Goal: Book appointment/travel/reservation

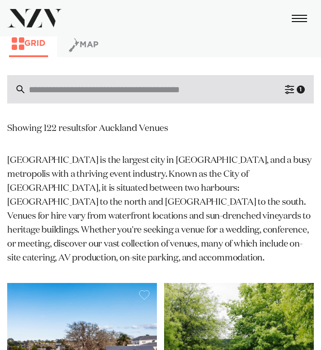
scroll to position [6, 0]
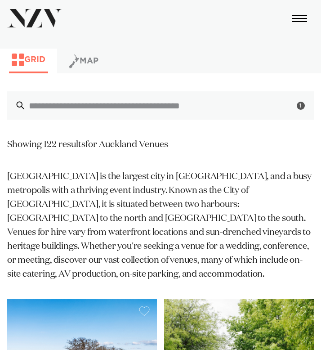
click at [295, 100] on button "Filter 1" at bounding box center [295, 105] width 38 height 28
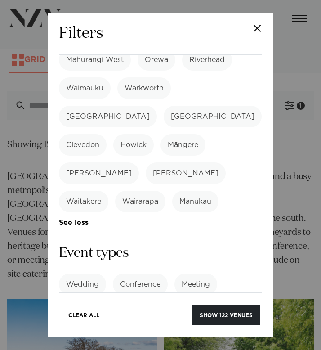
scroll to position [612, 0]
click at [202, 273] on label "Meeting" at bounding box center [195, 284] width 43 height 22
click at [144, 273] on label "Conference" at bounding box center [140, 284] width 55 height 22
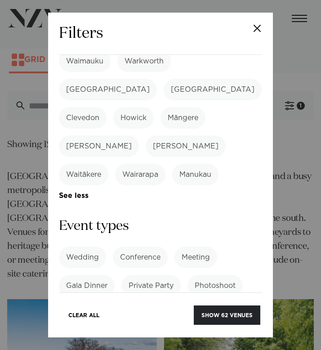
scroll to position [671, 0]
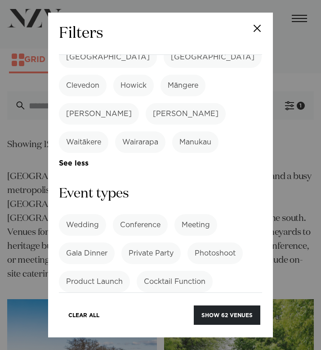
click at [154, 327] on label "Workshop" at bounding box center [154, 338] width 51 height 22
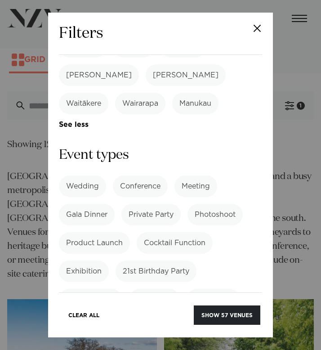
scroll to position [711, 0]
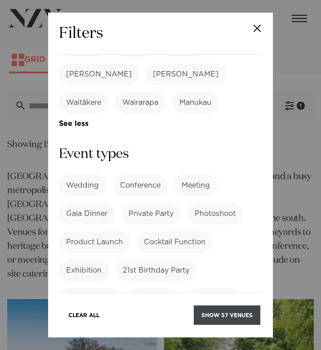
click at [235, 313] on button "Show 57 venues" at bounding box center [227, 314] width 67 height 19
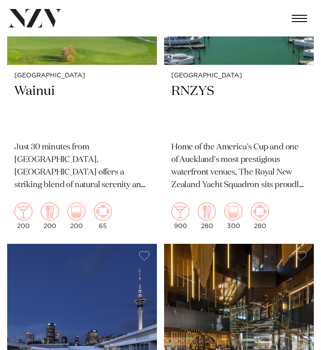
scroll to position [349, 0]
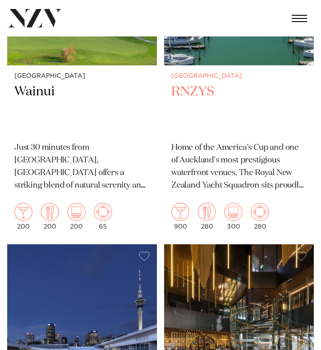
click at [197, 86] on h2 "RNZYS" at bounding box center [238, 108] width 135 height 51
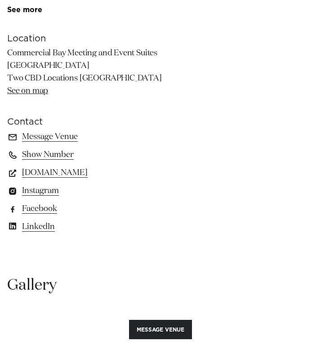
scroll to position [635, 0]
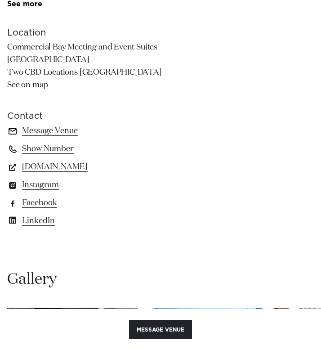
click at [45, 134] on link "Message Venue" at bounding box center [160, 131] width 307 height 13
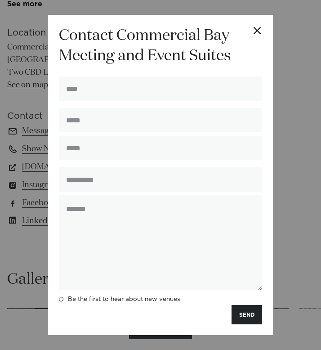
click at [254, 27] on button "Close" at bounding box center [256, 30] width 31 height 31
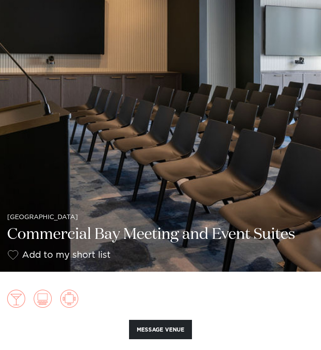
scroll to position [124, 0]
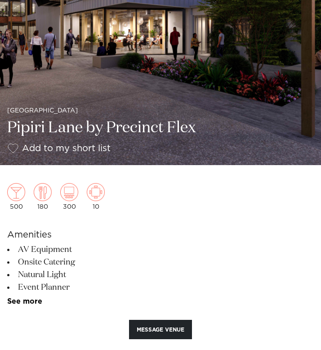
scroll to position [204, 0]
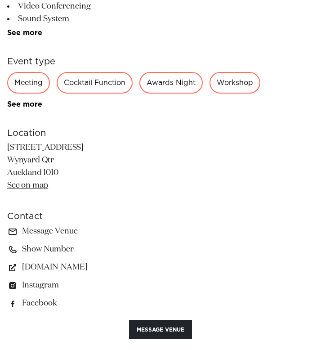
scroll to position [543, 0]
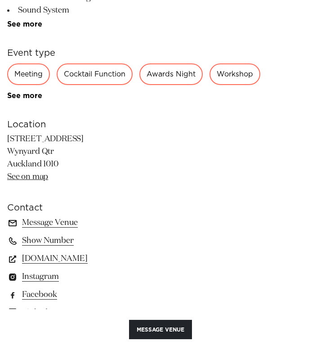
click at [53, 225] on link "Message Venue" at bounding box center [160, 222] width 307 height 13
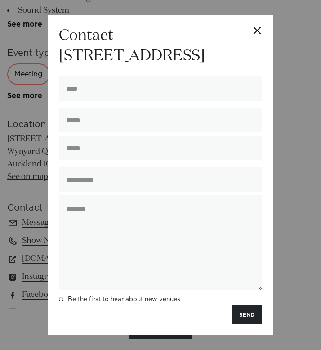
click at [259, 40] on button "Close" at bounding box center [256, 30] width 31 height 31
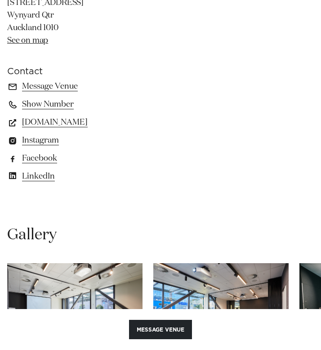
scroll to position [599, 0]
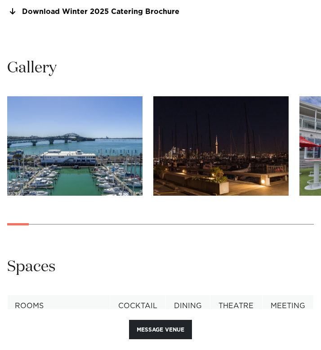
scroll to position [915, 0]
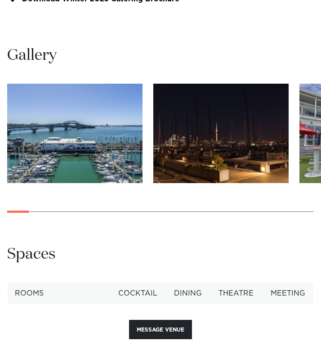
click at [252, 132] on img "2 / 30" at bounding box center [220, 133] width 135 height 99
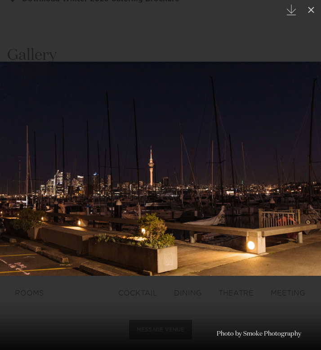
click at [319, 150] on img at bounding box center [160, 169] width 321 height 214
click at [281, 162] on img at bounding box center [160, 169] width 321 height 214
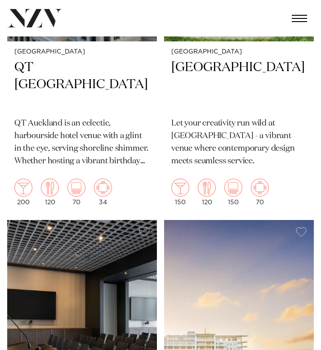
scroll to position [1118, 0]
